Goal: Information Seeking & Learning: Learn about a topic

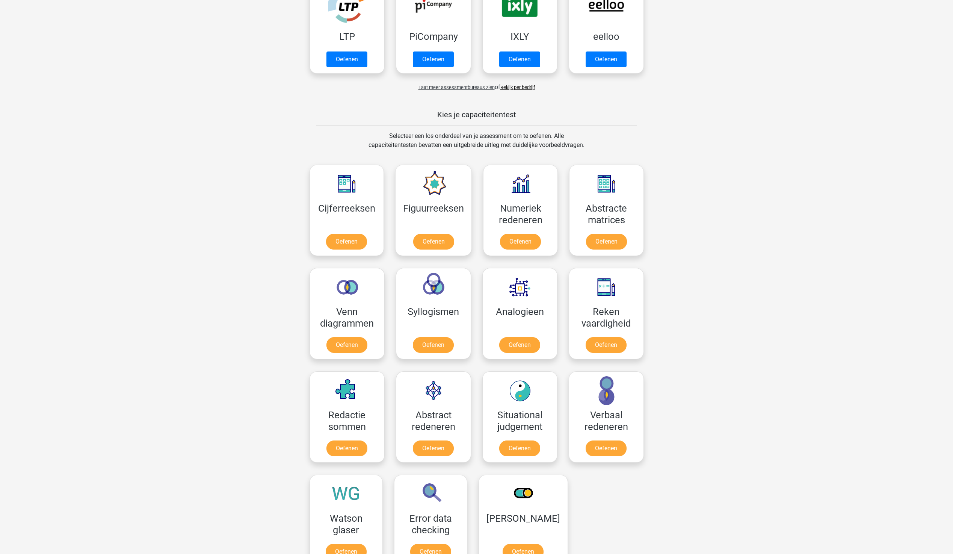
scroll to position [113, 0]
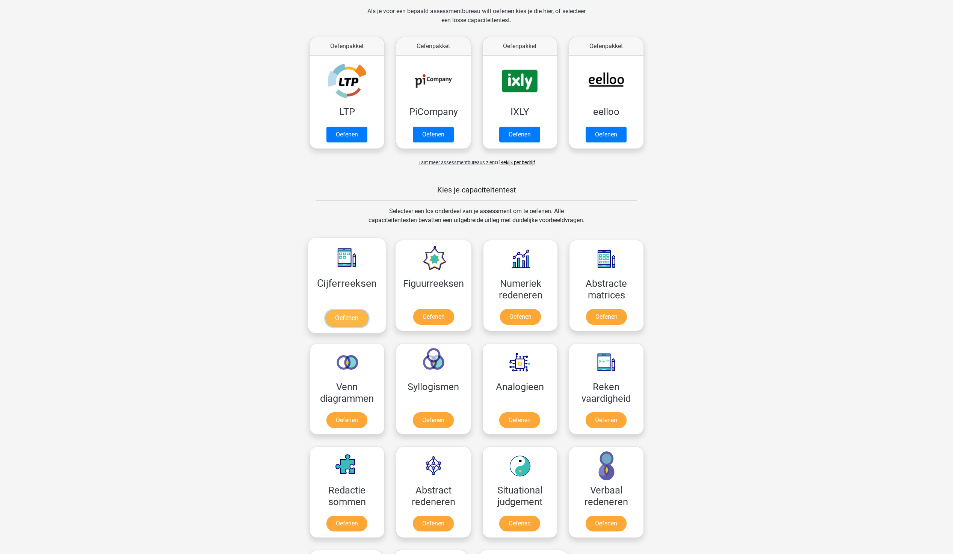
click at [342, 313] on link "Oefenen" at bounding box center [346, 318] width 43 height 17
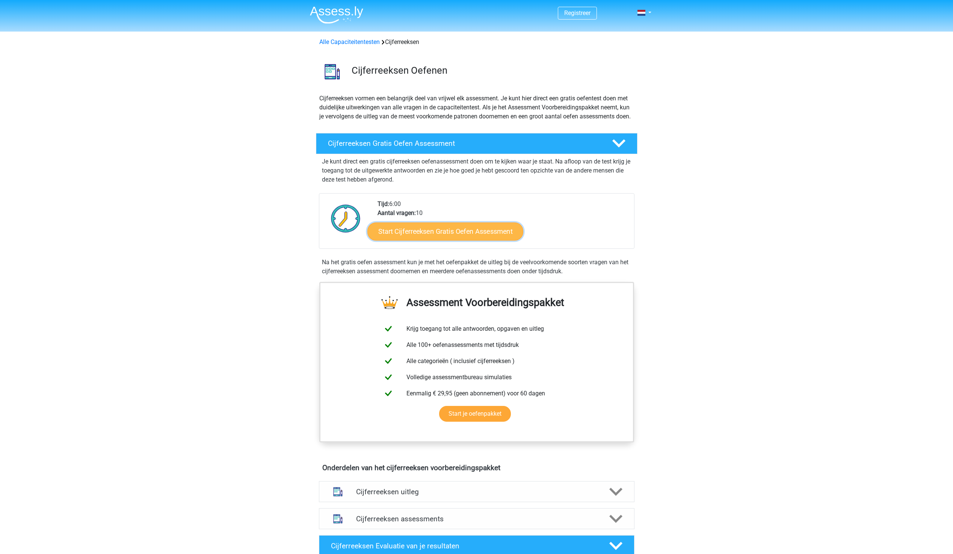
click at [446, 240] on link "Start Cijferreeksen Gratis Oefen Assessment" at bounding box center [445, 231] width 156 height 18
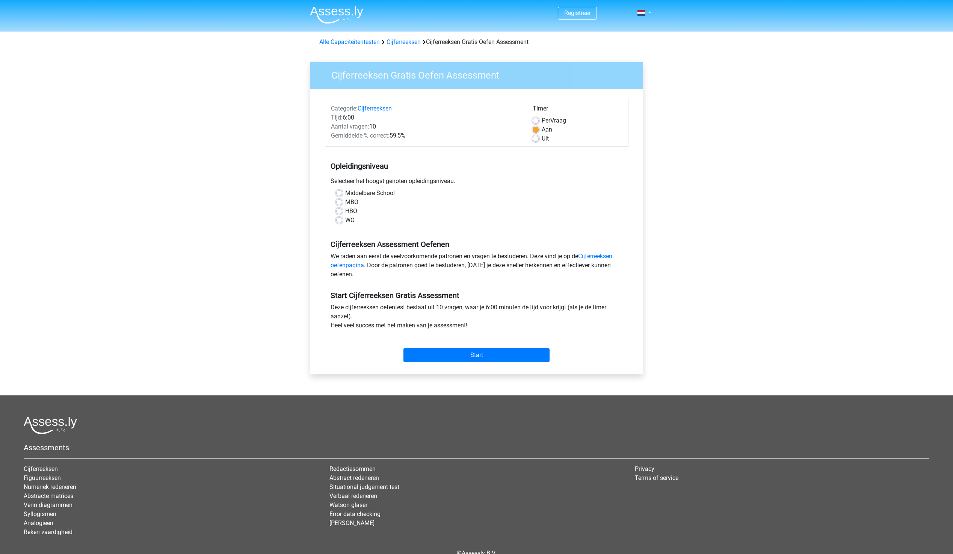
click at [345, 203] on label "MBO" at bounding box center [351, 202] width 13 height 9
click at [340, 203] on input "MBO" at bounding box center [339, 202] width 6 height 8
radio input "true"
click at [612, 254] on link "Cijferreeksen oefenpagina" at bounding box center [472, 261] width 282 height 16
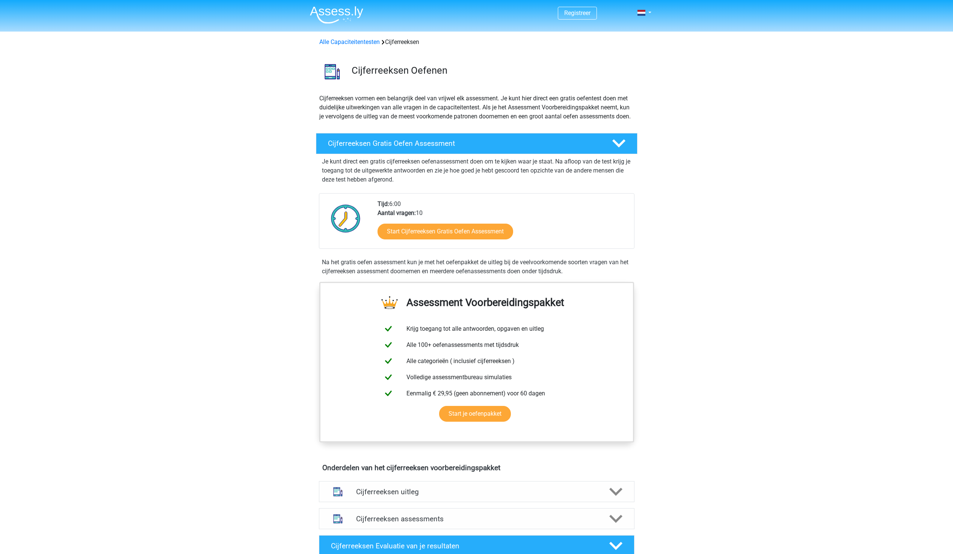
scroll to position [150, 0]
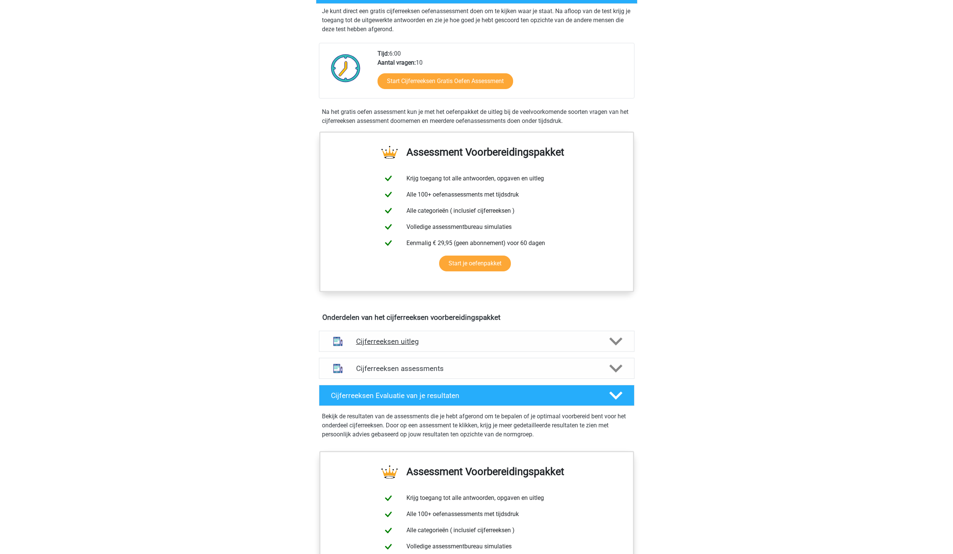
click at [615, 348] on icon at bounding box center [615, 341] width 13 height 13
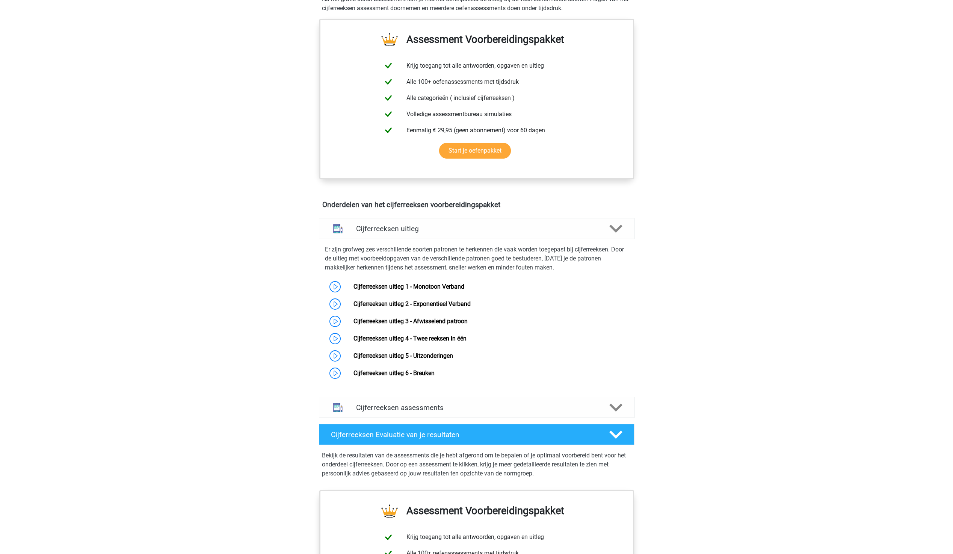
scroll to position [338, 0]
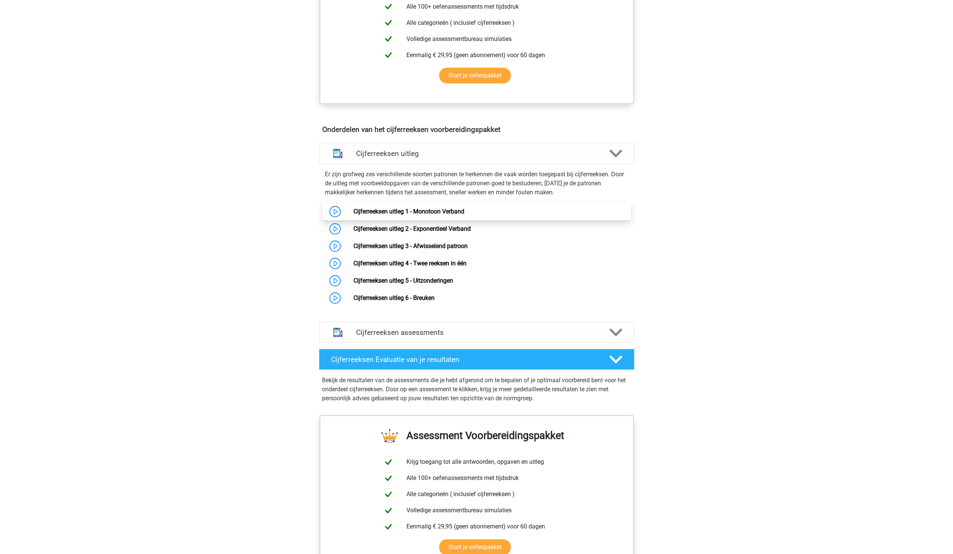
click at [354, 215] on link "Cijferreeksen uitleg 1 - Monotoon Verband" at bounding box center [409, 211] width 111 height 7
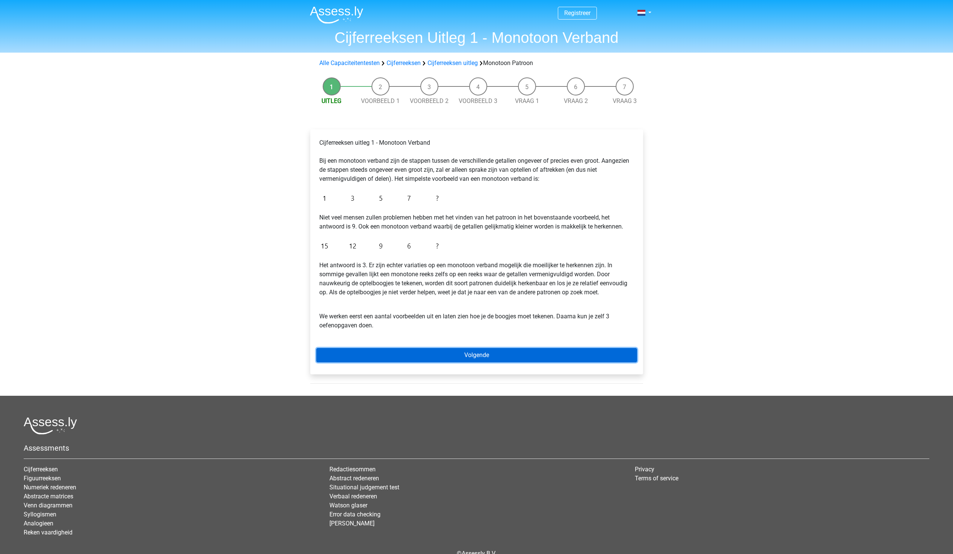
click at [462, 351] on link "Volgende" at bounding box center [476, 355] width 321 height 14
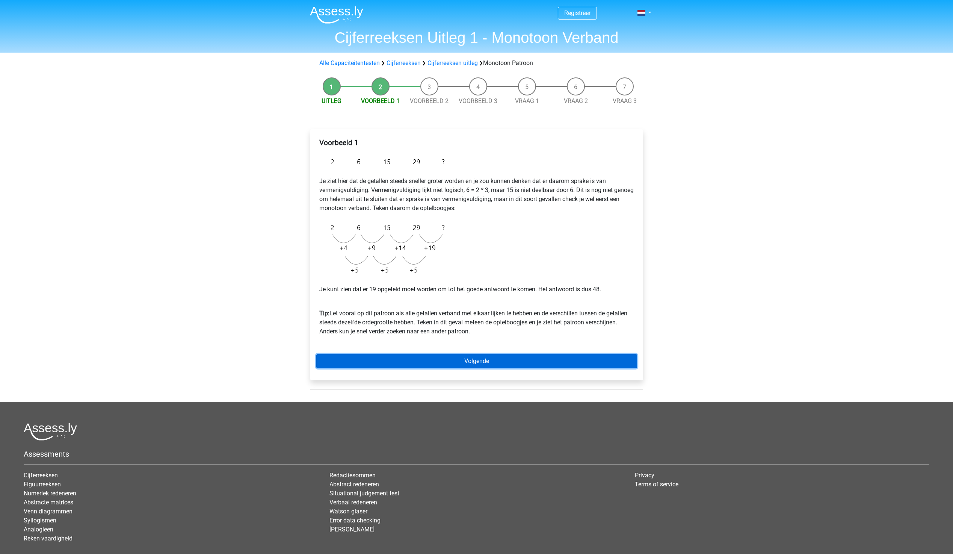
click at [373, 359] on link "Volgende" at bounding box center [476, 361] width 321 height 14
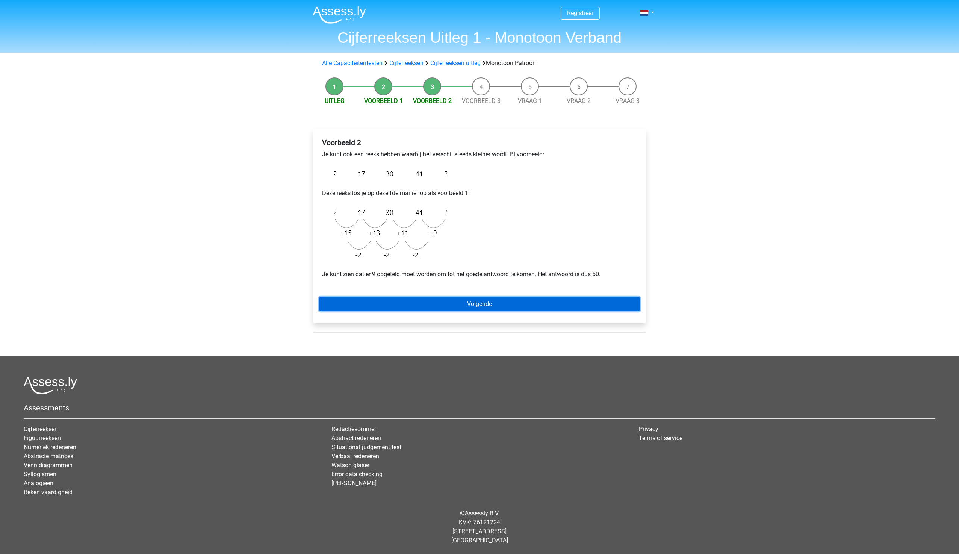
click at [463, 305] on link "Volgende" at bounding box center [479, 304] width 321 height 14
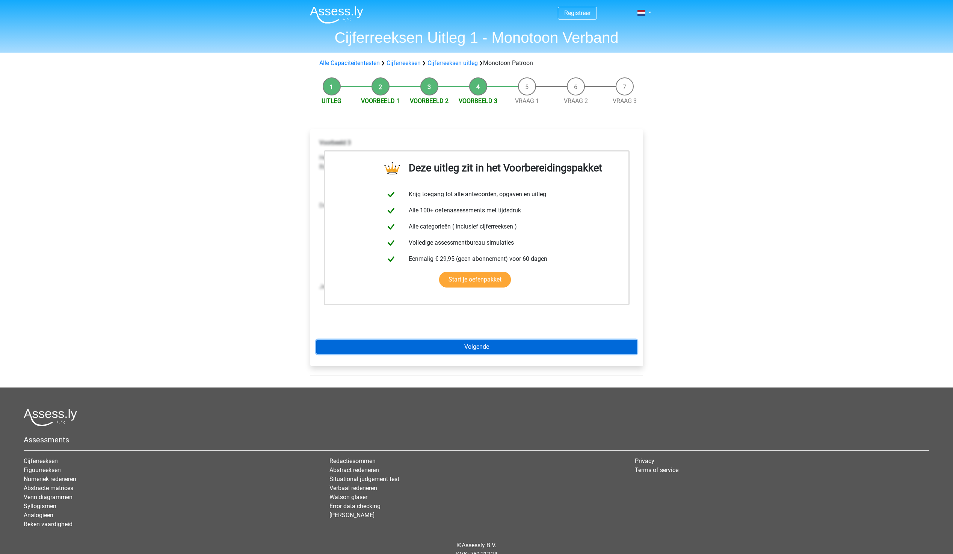
click at [437, 342] on link "Volgende" at bounding box center [476, 347] width 321 height 14
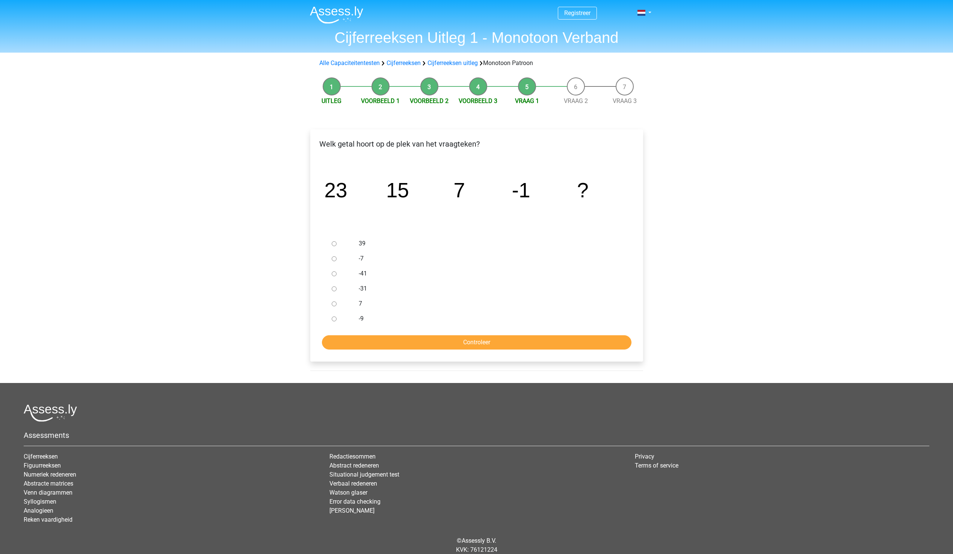
drag, startPoint x: 334, startPoint y: 318, endPoint x: 361, endPoint y: 325, distance: 27.4
click at [336, 319] on input "-9" at bounding box center [334, 318] width 5 height 5
radio input "true"
click at [403, 338] on input "Controleer" at bounding box center [477, 342] width 310 height 14
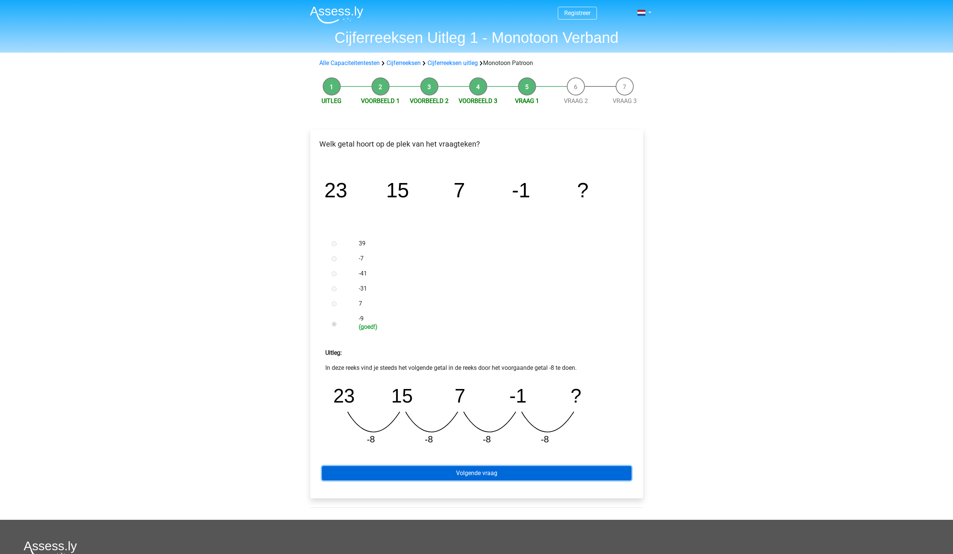
click at [520, 472] on link "Volgende vraag" at bounding box center [477, 473] width 310 height 14
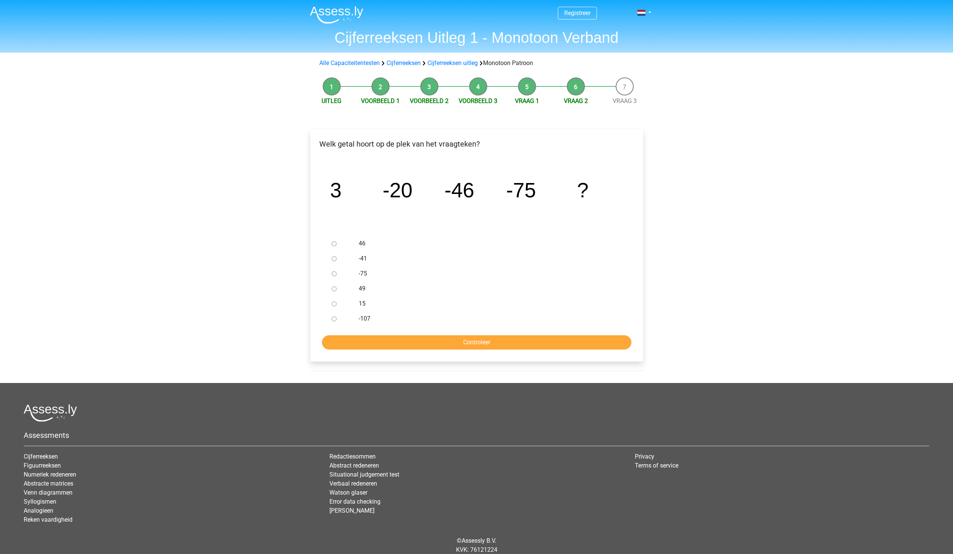
click at [361, 319] on label "-107" at bounding box center [489, 318] width 260 height 9
click at [337, 319] on input "-107" at bounding box center [334, 318] width 5 height 5
radio input "true"
click at [393, 340] on input "Controleer" at bounding box center [477, 342] width 310 height 14
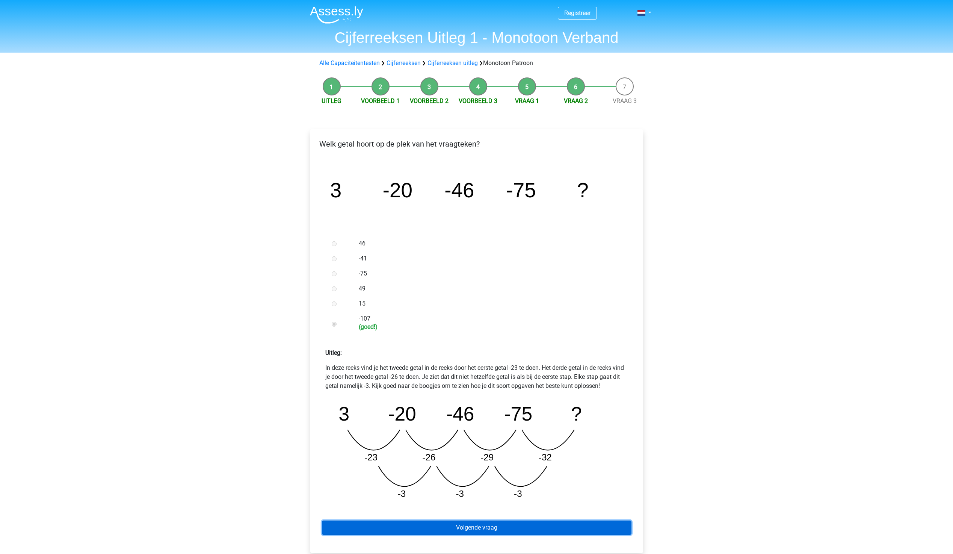
click at [472, 523] on link "Volgende vraag" at bounding box center [477, 527] width 310 height 14
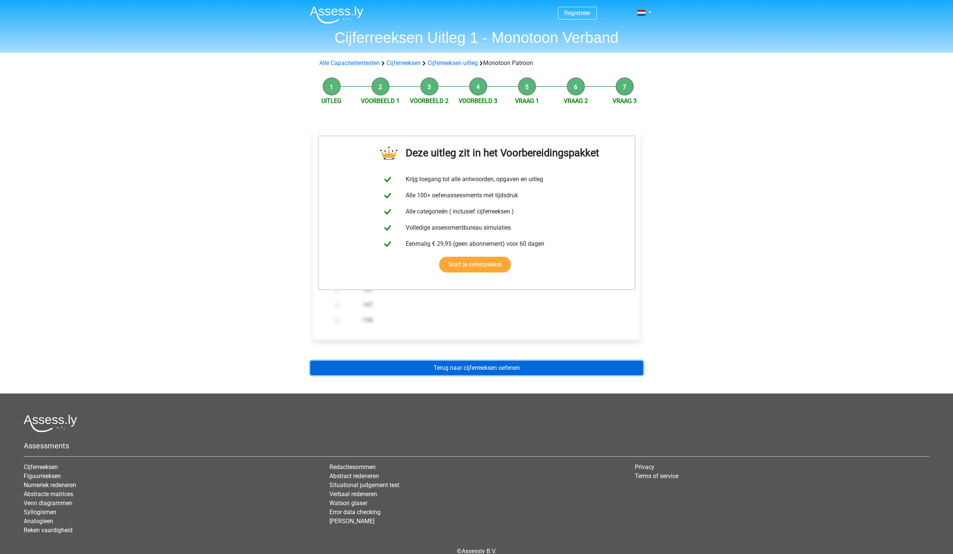
click at [471, 371] on link "Terug naar cijferreeksen oefenen" at bounding box center [476, 368] width 333 height 14
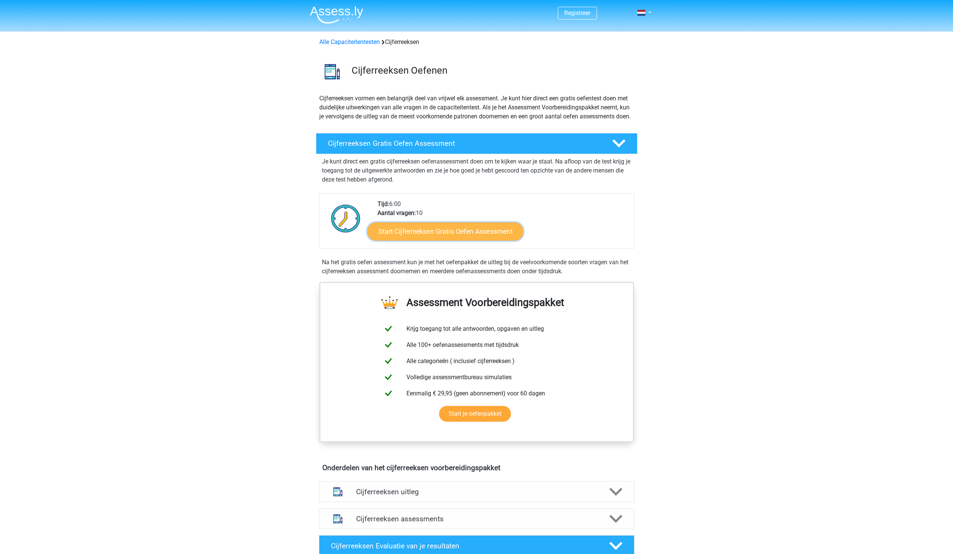
click at [445, 240] on link "Start Cijferreeksen Gratis Oefen Assessment" at bounding box center [445, 231] width 156 height 18
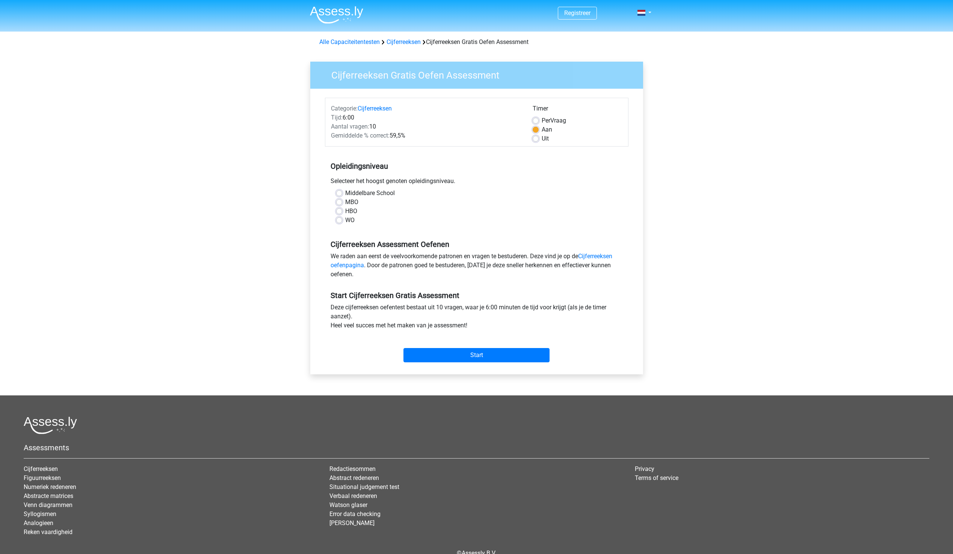
click at [345, 202] on label "MBO" at bounding box center [351, 202] width 13 height 9
click at [340, 202] on input "MBO" at bounding box center [339, 202] width 6 height 8
radio input "true"
click at [475, 349] on input "Start" at bounding box center [477, 355] width 146 height 14
